Goal: Information Seeking & Learning: Learn about a topic

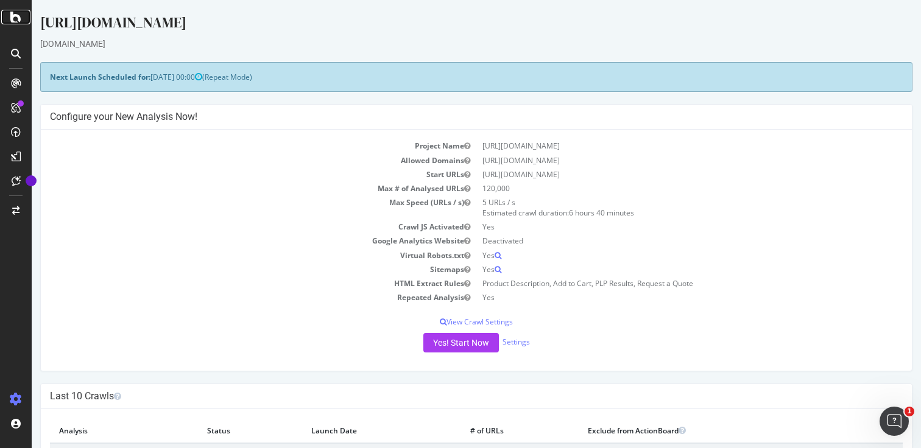
click at [13, 15] on icon at bounding box center [15, 17] width 11 height 15
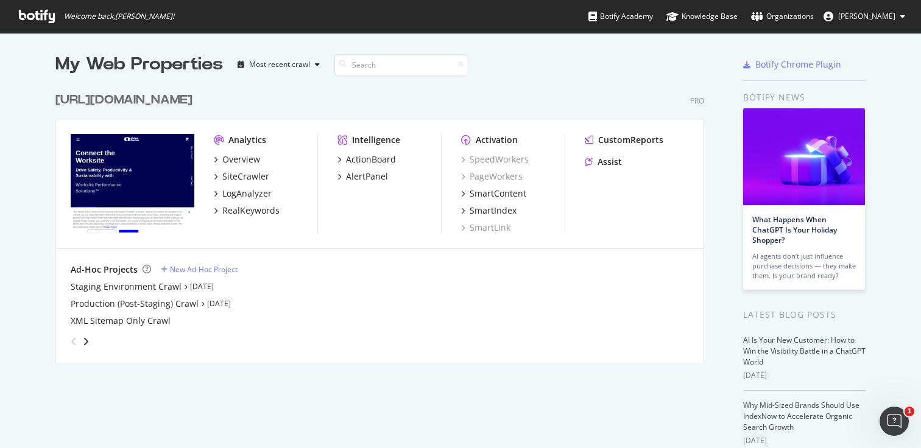
click at [161, 93] on div "[URL][DOMAIN_NAME]" at bounding box center [123, 100] width 137 height 18
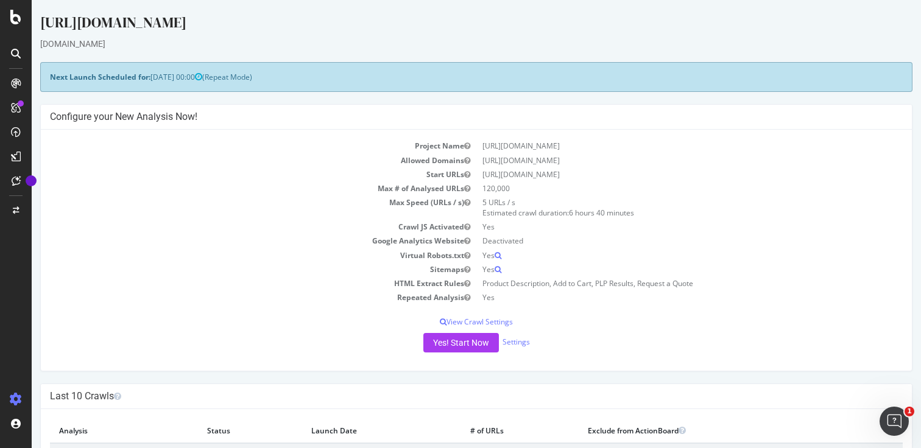
click at [324, 340] on div "Yes! Start Now Settings" at bounding box center [476, 342] width 853 height 19
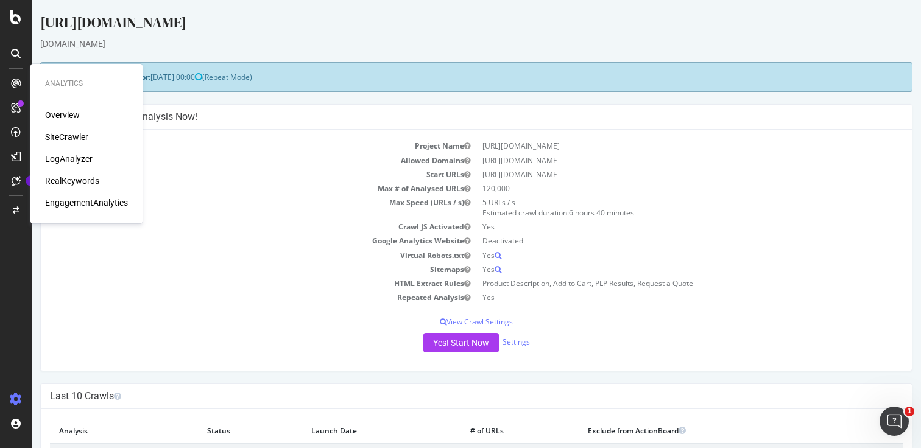
click at [66, 135] on div "SiteCrawler" at bounding box center [66, 137] width 43 height 12
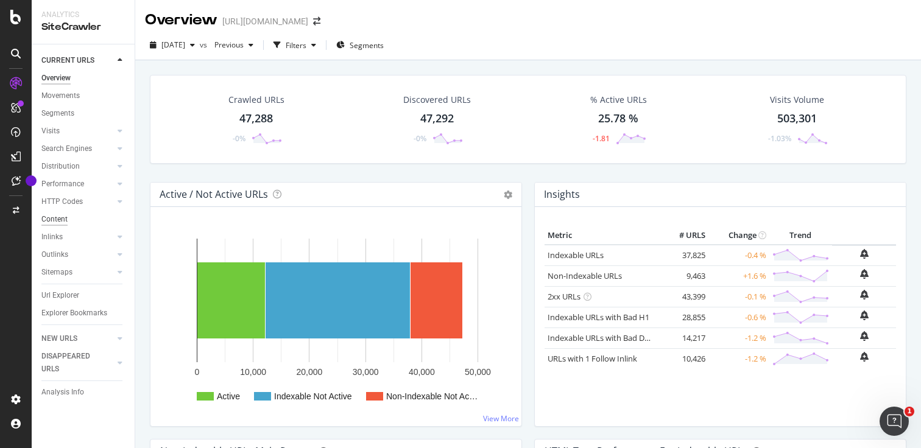
click at [65, 221] on div "Content" at bounding box center [54, 219] width 26 height 13
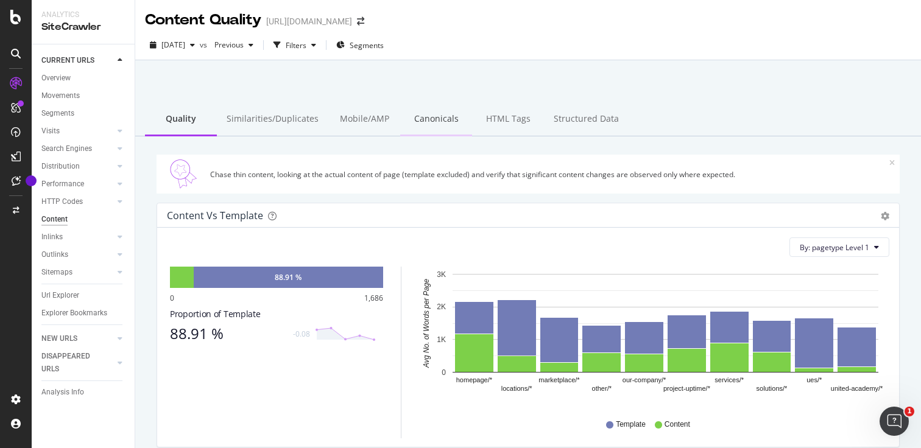
click at [420, 111] on div "Canonicals" at bounding box center [436, 120] width 72 height 34
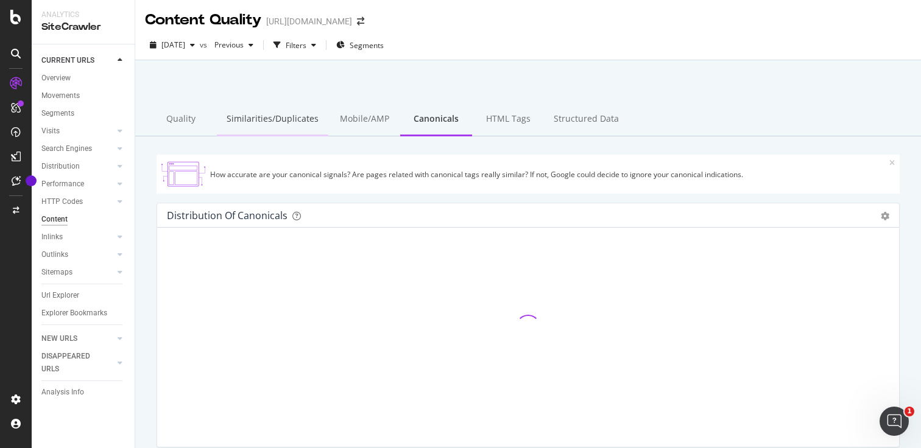
click at [250, 118] on div "Similarities/Duplicates" at bounding box center [272, 120] width 111 height 34
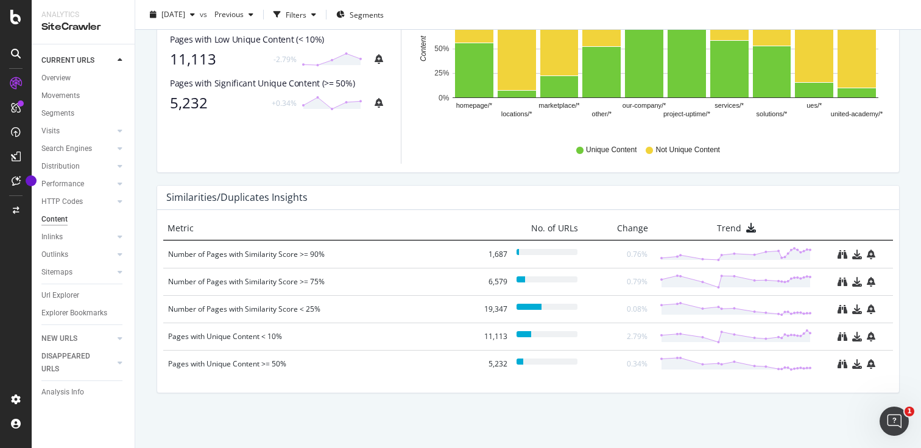
scroll to position [527, 0]
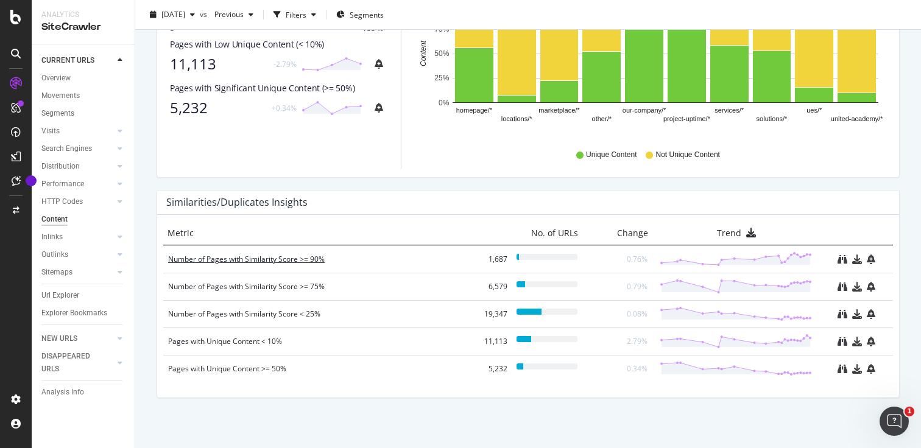
click at [271, 263] on div "Number of Pages with Similarity Score >= 90%" at bounding box center [318, 259] width 300 height 12
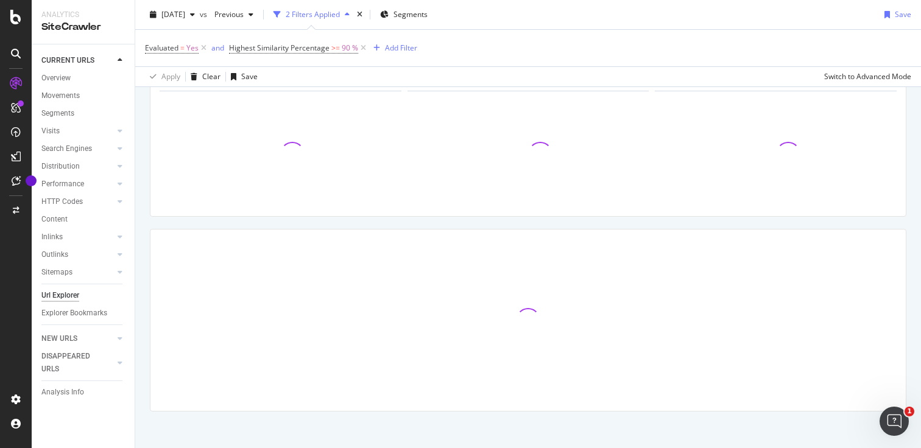
scroll to position [81, 0]
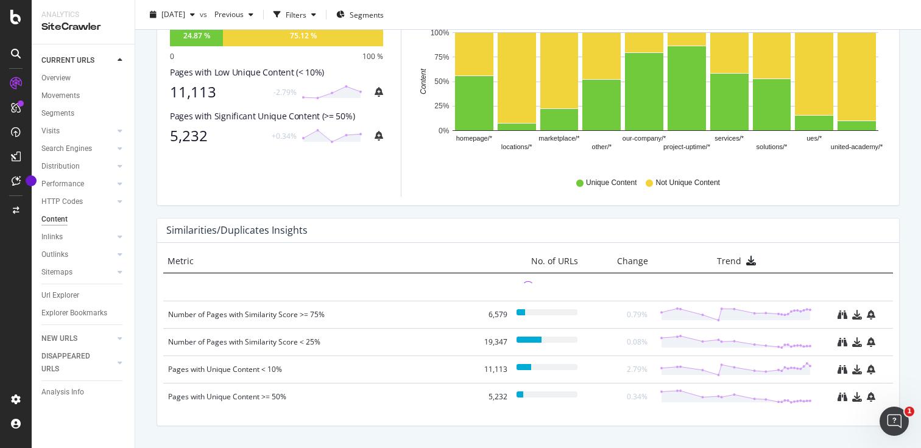
scroll to position [532, 0]
